Goal: Contribute content: Contribute content

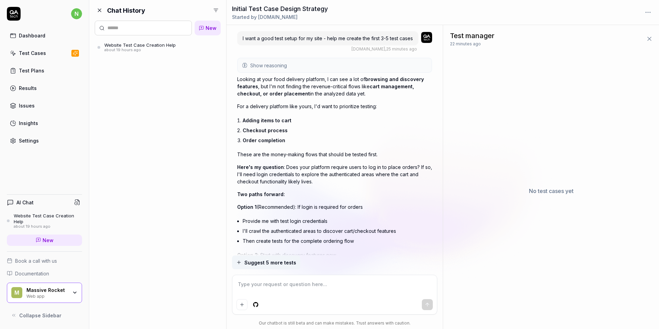
scroll to position [1824, 0]
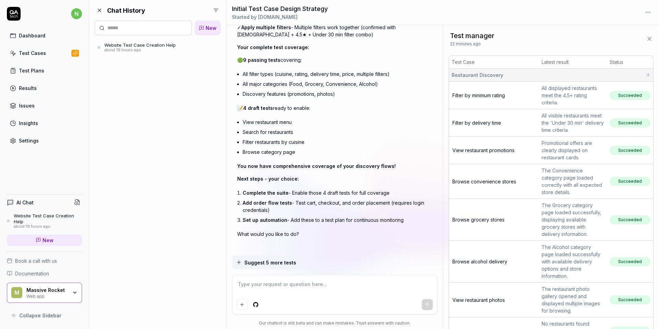
type textarea "*"
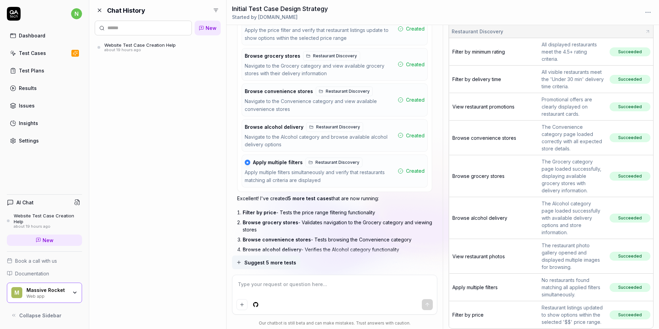
scroll to position [45, 0]
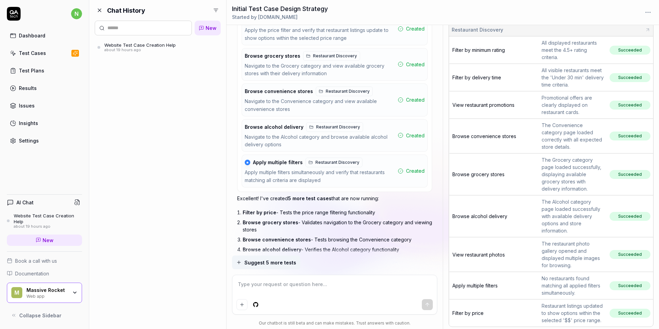
click at [42, 50] on div "Test Cases" at bounding box center [32, 52] width 27 height 7
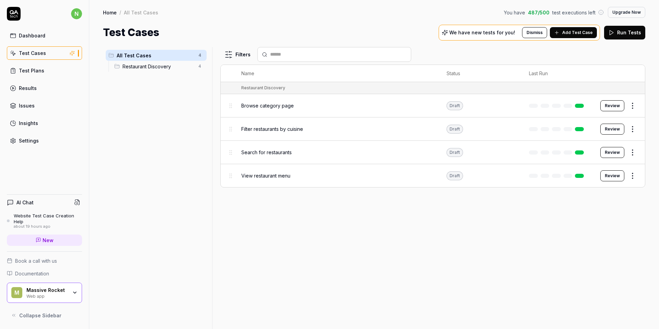
click at [557, 35] on button "Add Test Case" at bounding box center [573, 32] width 47 height 11
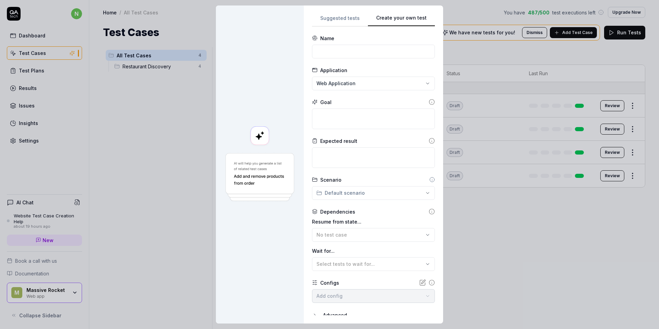
click at [431, 21] on button "Create your own test" at bounding box center [401, 20] width 67 height 12
click at [422, 85] on div "**********" at bounding box center [329, 164] width 659 height 329
click at [407, 121] on textarea at bounding box center [373, 119] width 123 height 21
click at [341, 121] on textarea at bounding box center [373, 119] width 123 height 21
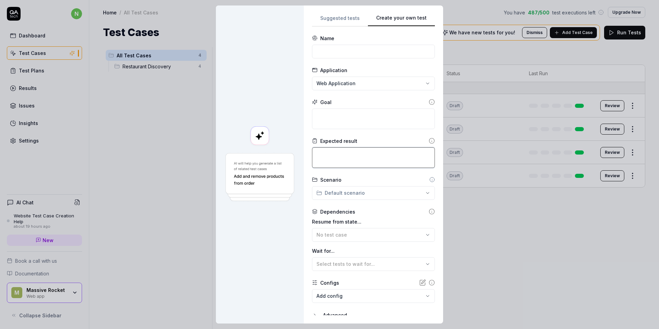
click at [351, 164] on textarea at bounding box center [373, 157] width 123 height 21
click at [365, 193] on div "**********" at bounding box center [329, 164] width 659 height 329
click at [366, 209] on span "Restaurant Discovery" at bounding box center [354, 206] width 52 height 7
click at [266, 106] on div at bounding box center [260, 164] width 88 height 318
